Goal: Transaction & Acquisition: Purchase product/service

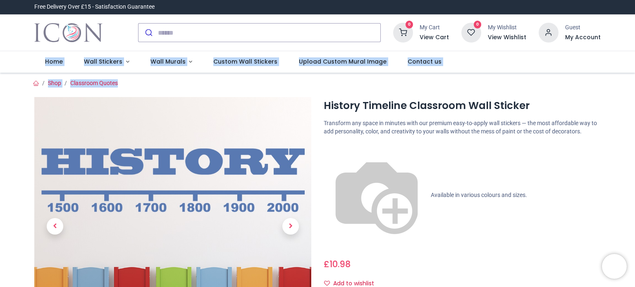
drag, startPoint x: 634, startPoint y: 43, endPoint x: 635, endPoint y: 76, distance: 33.5
click at [635, 76] on div "Login • Register Home Wall Stickers" at bounding box center [317, 143] width 635 height 287
click at [113, 62] on span "Wall Stickers" at bounding box center [103, 61] width 38 height 8
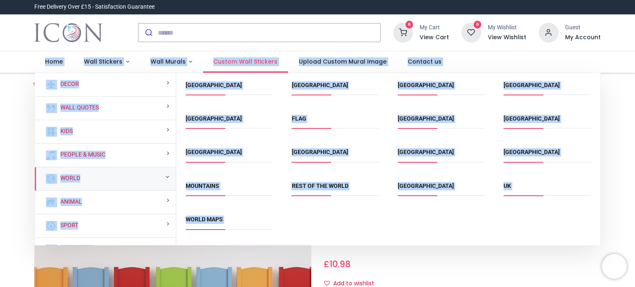
click at [254, 63] on span "Custom Wall Stickers" at bounding box center [245, 61] width 64 height 8
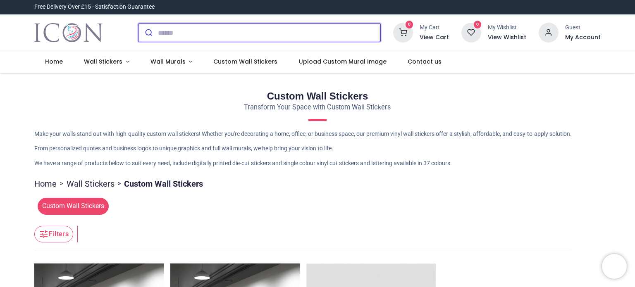
click at [165, 33] on input "search" at bounding box center [269, 33] width 223 height 18
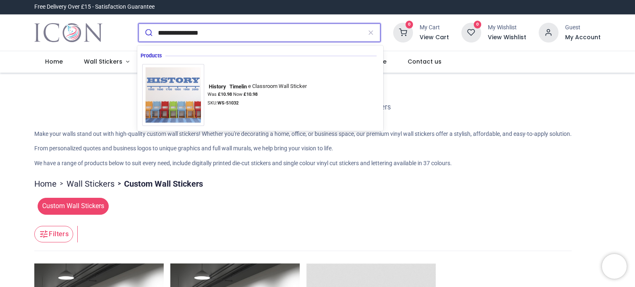
type input "**********"
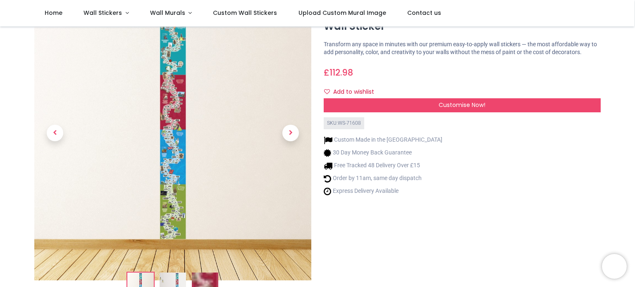
scroll to position [63, 0]
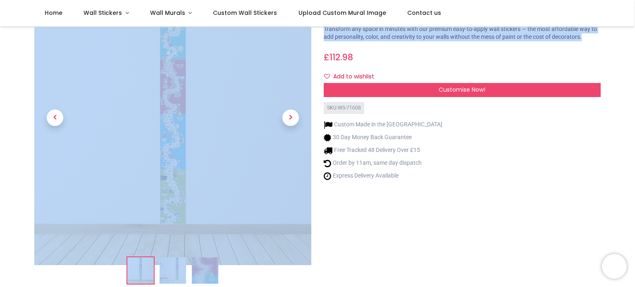
drag, startPoint x: 633, startPoint y: 37, endPoint x: 634, endPoint y: 19, distance: 18.6
click at [634, 19] on div "Login • Register Home Wall Stickers" at bounding box center [317, 143] width 635 height 287
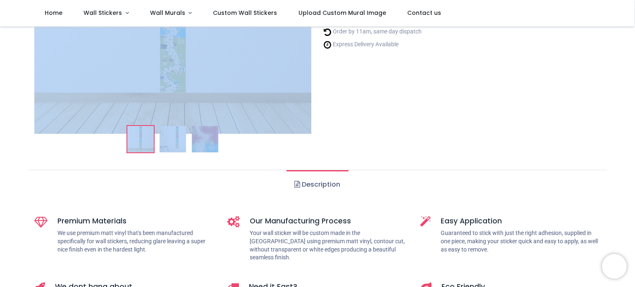
scroll to position [213, 0]
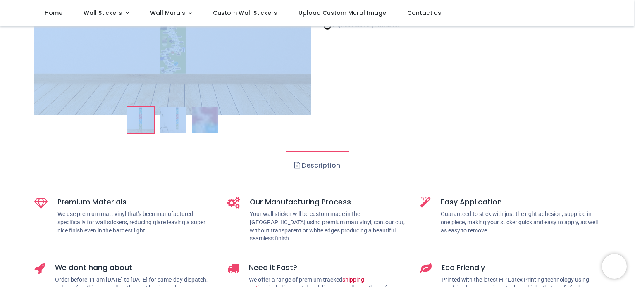
click at [308, 166] on link "Description" at bounding box center [318, 165] width 62 height 29
click at [295, 166] on span at bounding box center [298, 165] width 6 height 7
click at [313, 167] on link "Description" at bounding box center [318, 165] width 62 height 29
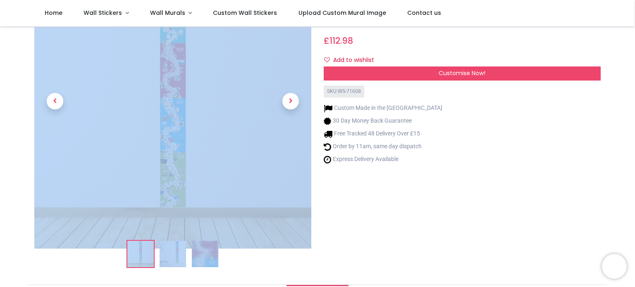
scroll to position [86, 0]
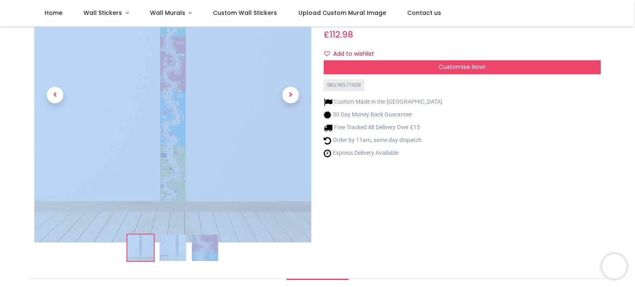
click at [208, 249] on img at bounding box center [205, 248] width 26 height 26
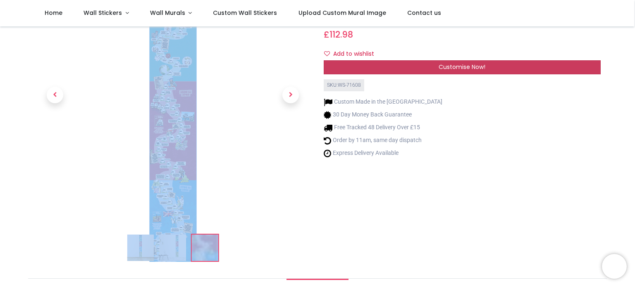
click at [342, 69] on div "Customise Now!" at bounding box center [462, 67] width 277 height 14
